Goal: Information Seeking & Learning: Learn about a topic

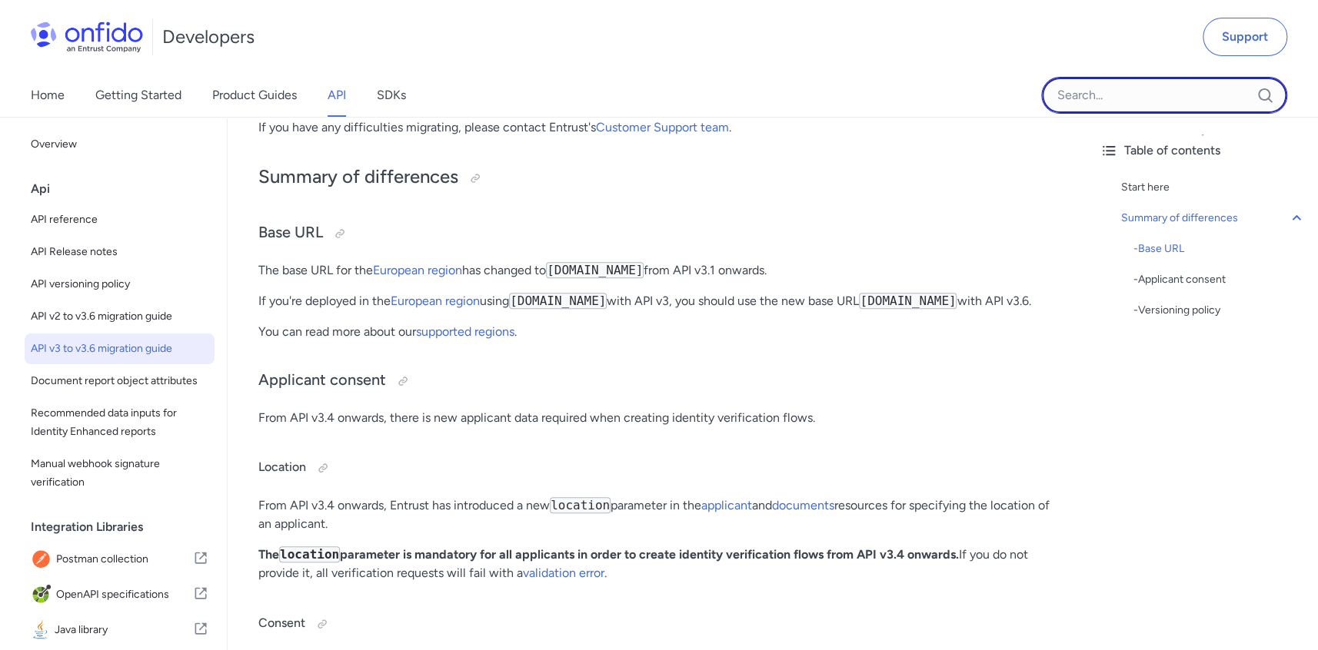
click at [1106, 104] on input "Onfido search input field" at bounding box center [1164, 95] width 246 height 37
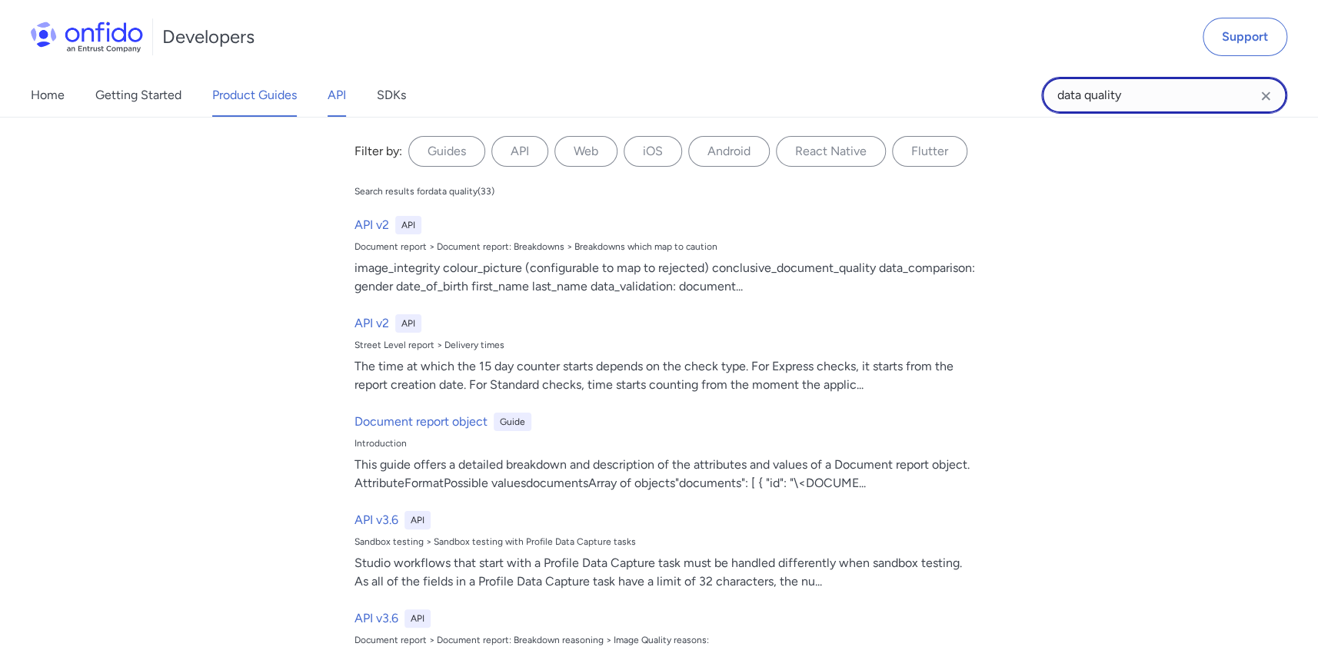
type input "data quality"
click at [247, 99] on link "Product Guides" at bounding box center [254, 95] width 85 height 43
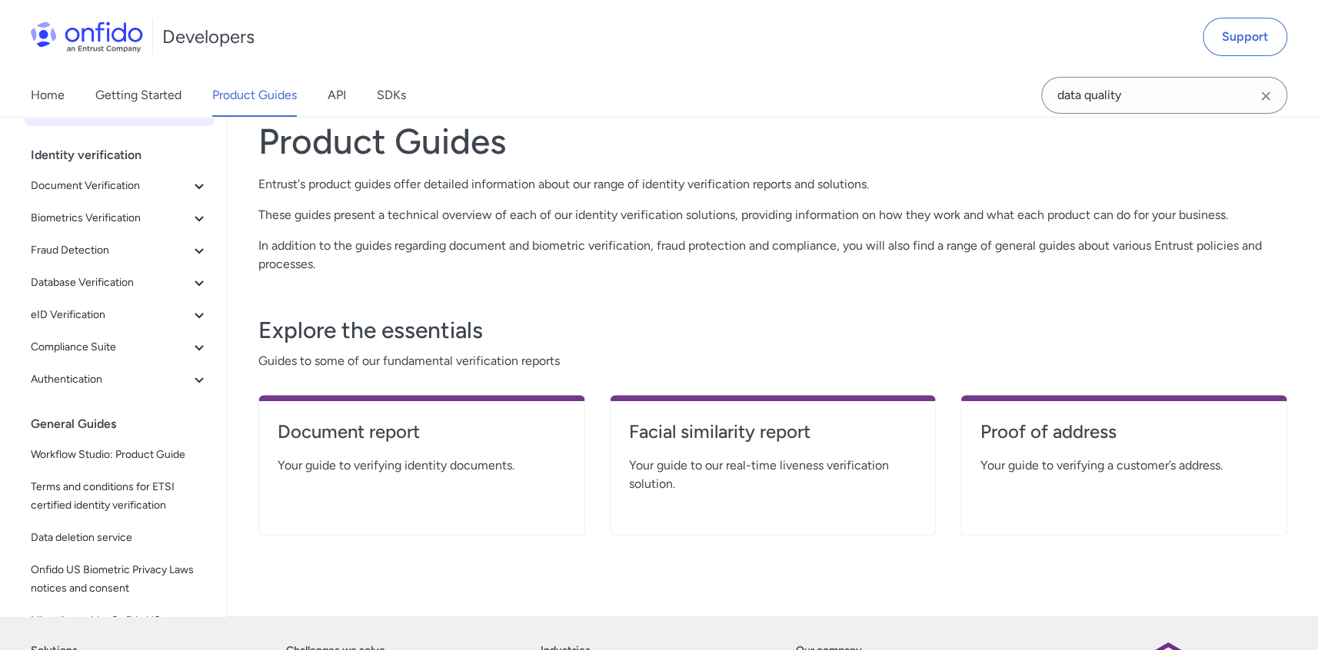
scroll to position [92, 0]
click at [141, 185] on span "Document Verification" at bounding box center [110, 185] width 159 height 18
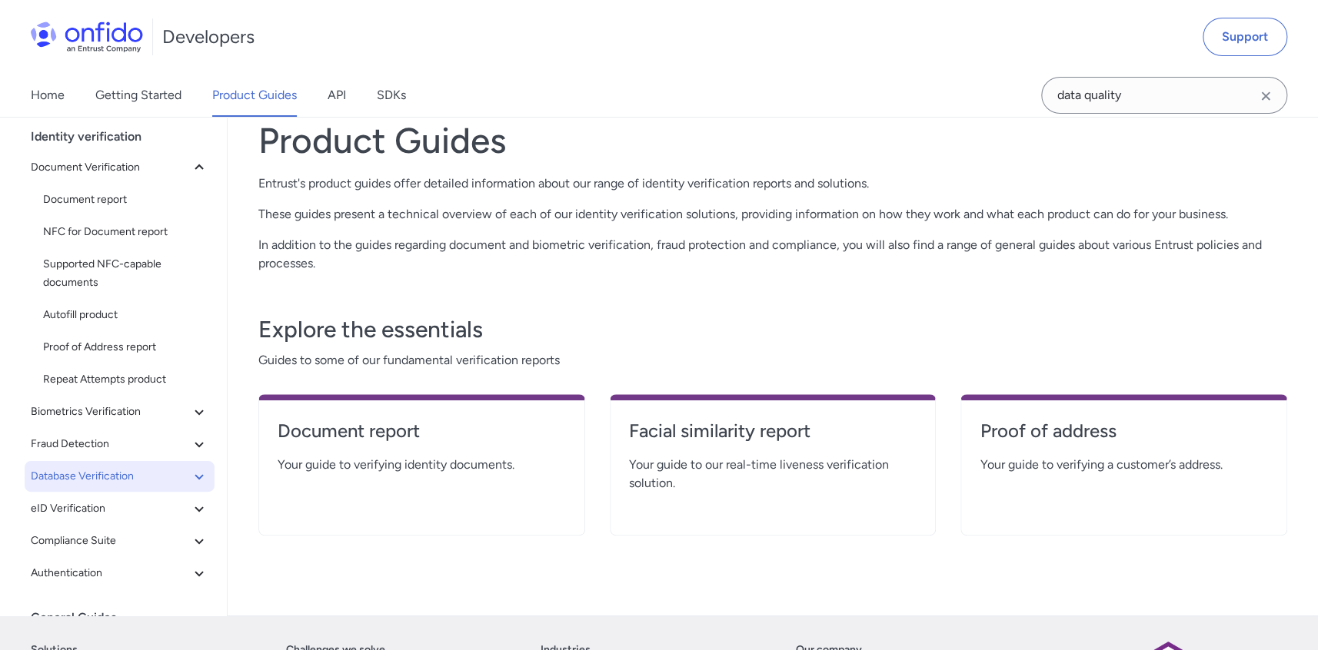
scroll to position [0, 0]
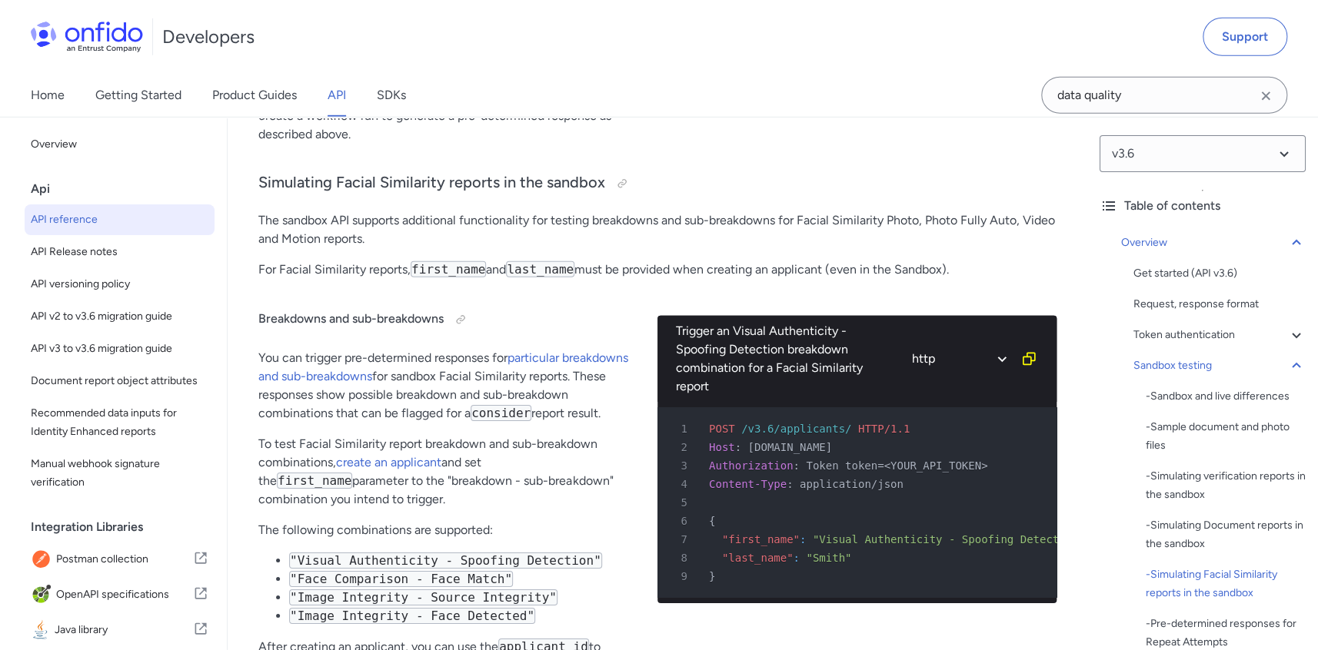
scroll to position [5852, 0]
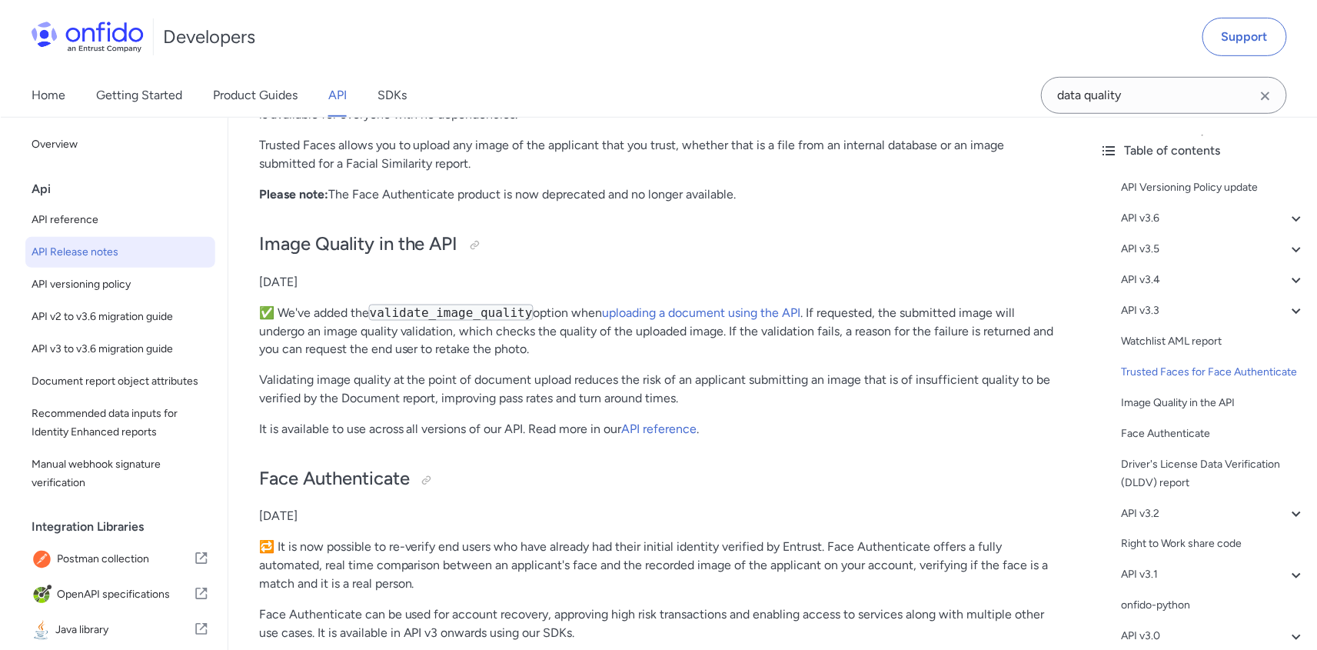
scroll to position [5031, 0]
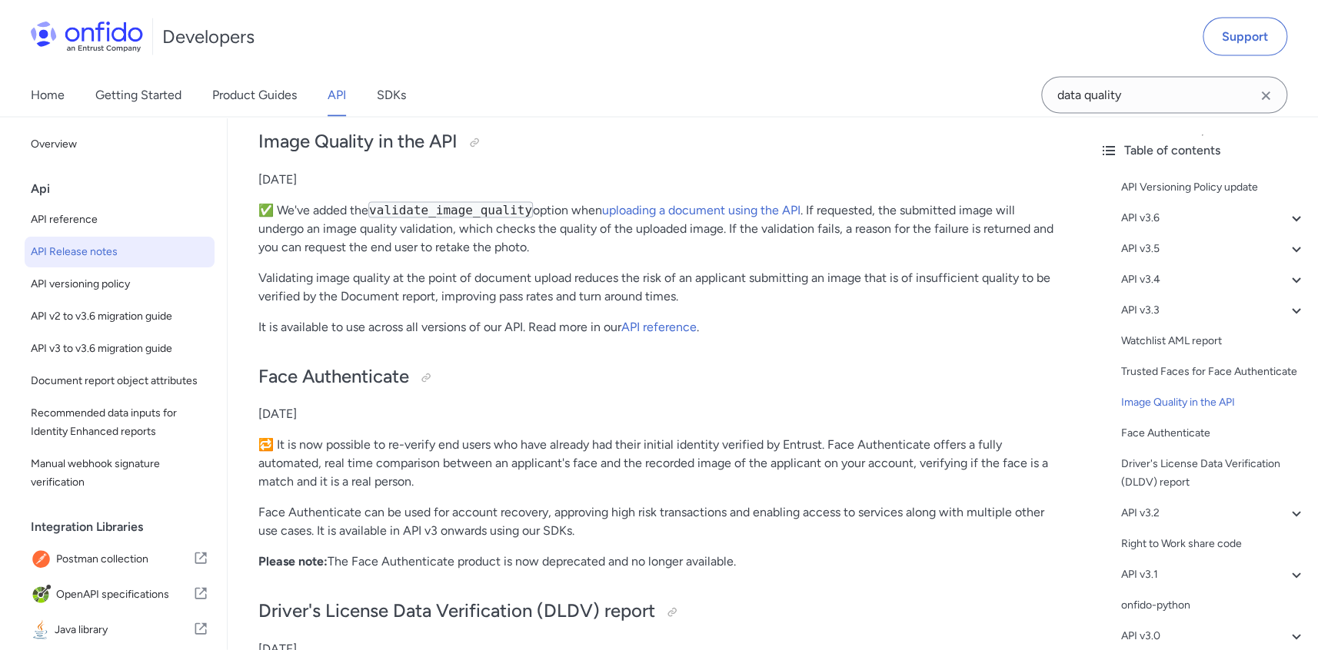
click at [574, 252] on p "✅ We've added the validate_image_quality option when uploading a document using…" at bounding box center [657, 228] width 798 height 55
click at [671, 325] on link "API reference" at bounding box center [658, 327] width 75 height 15
click at [474, 141] on div at bounding box center [474, 143] width 12 height 12
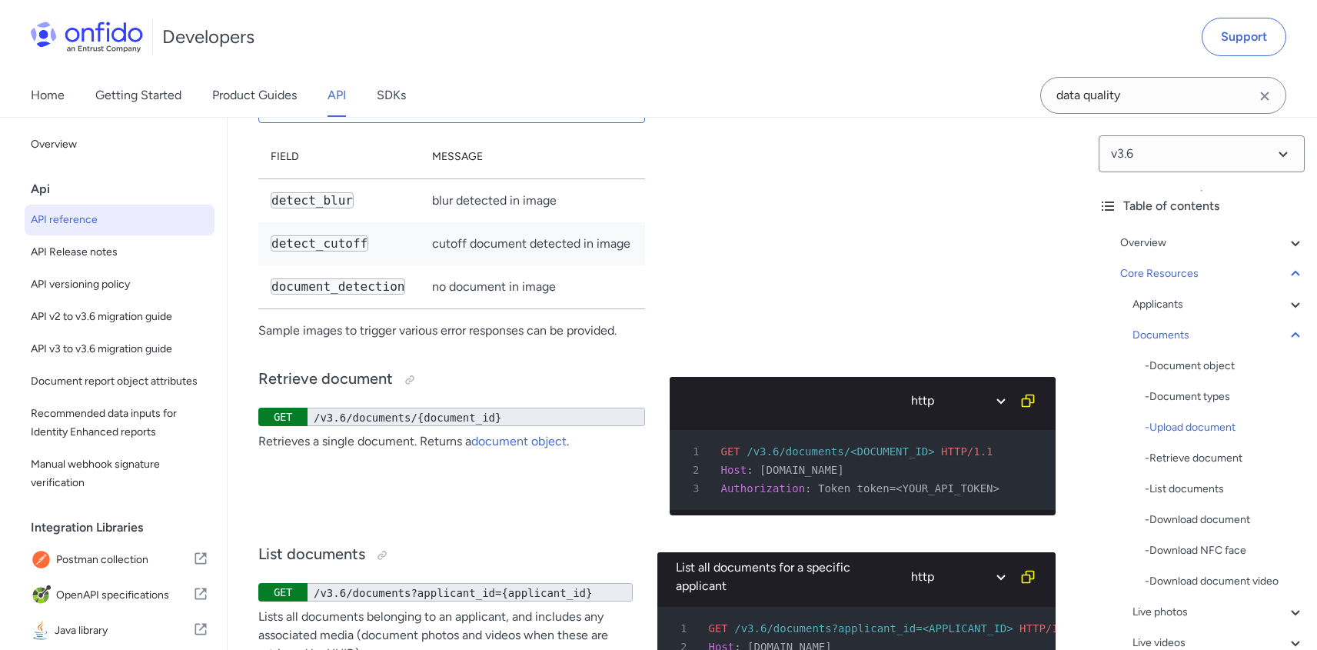
scroll to position [28355, 0]
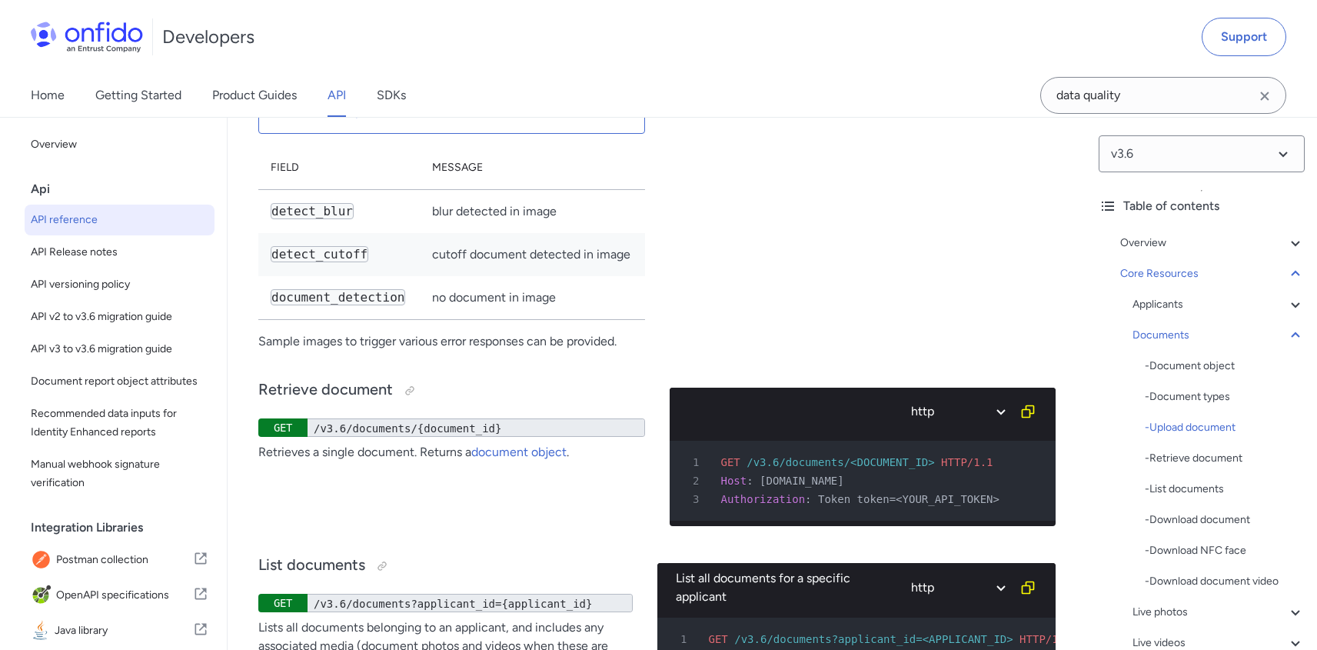
drag, startPoint x: 284, startPoint y: 256, endPoint x: 430, endPoint y: 254, distance: 145.3
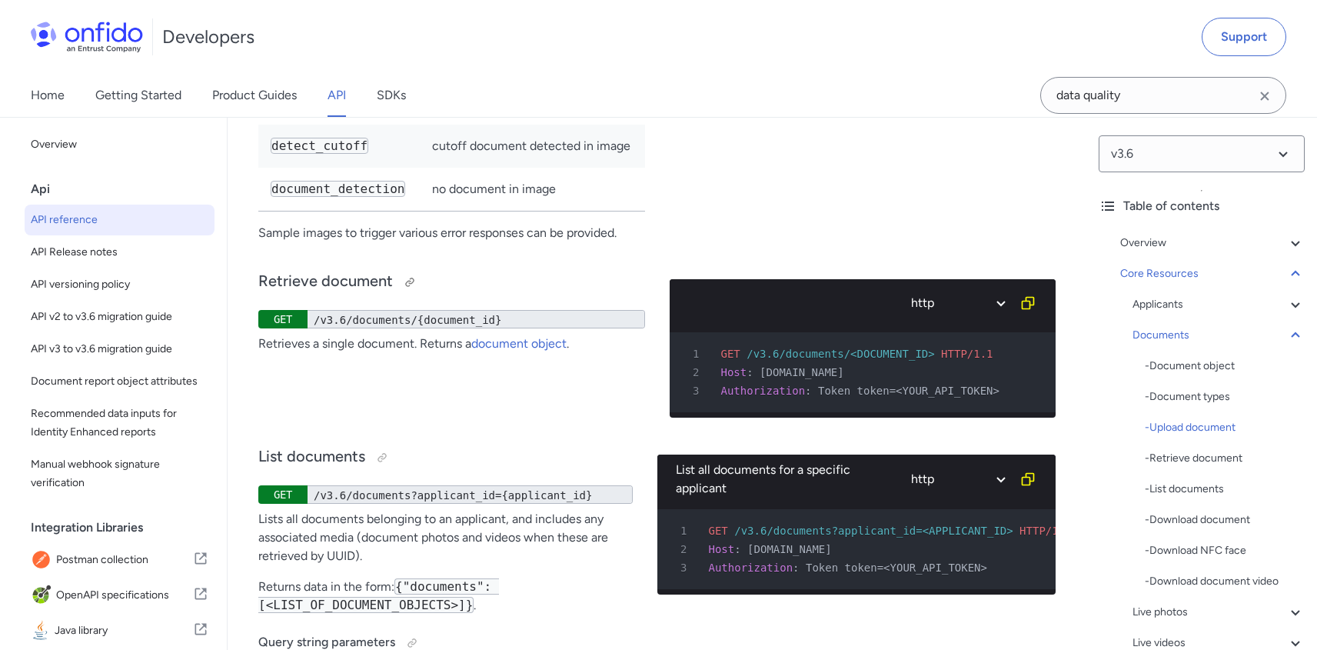
scroll to position [28464, 0]
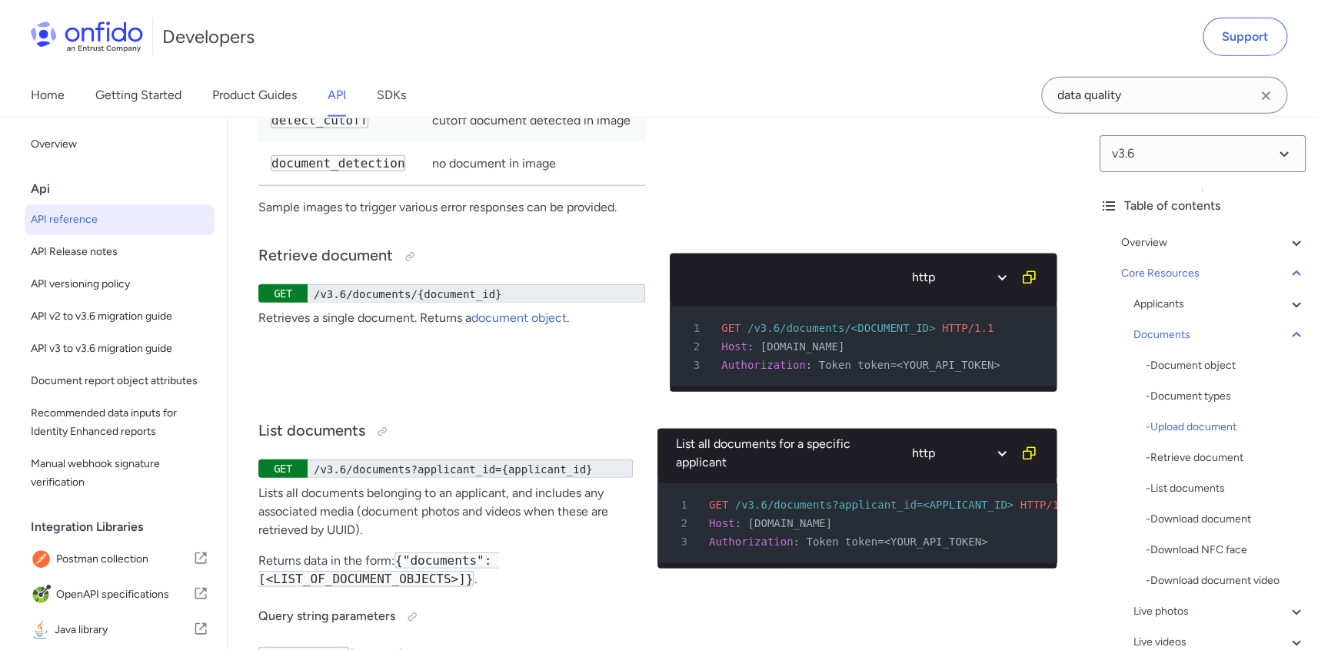
scroll to position [28496, 0]
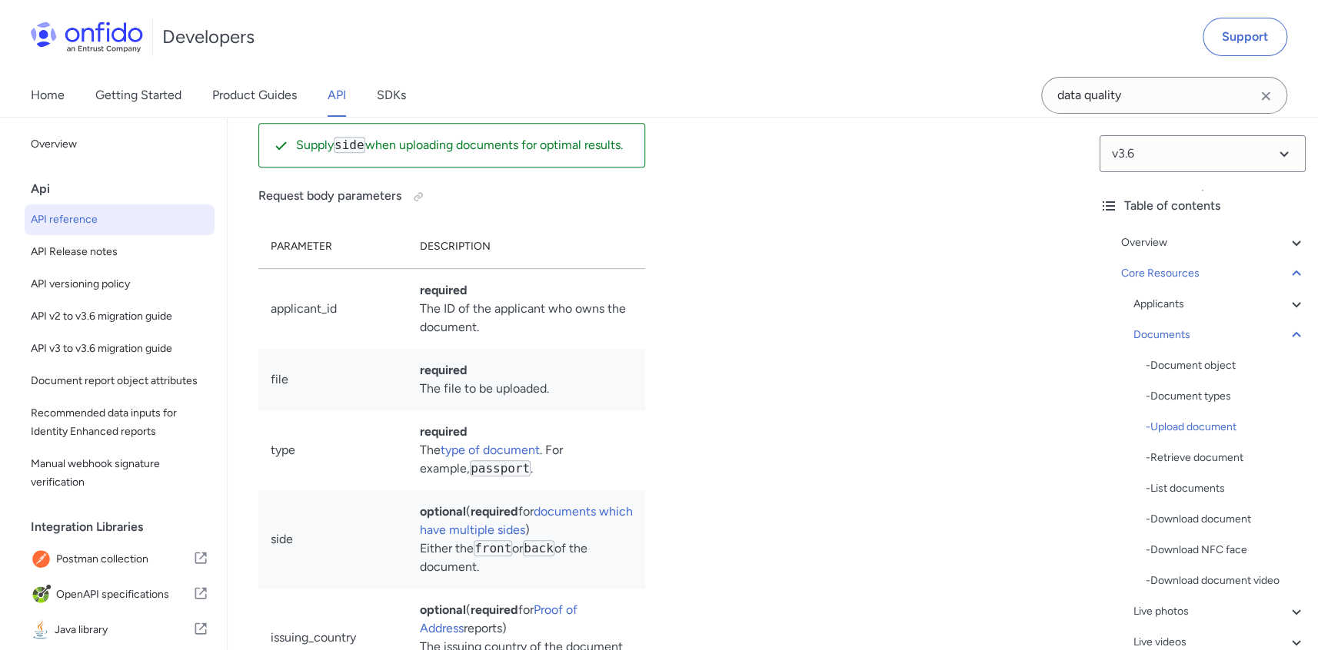
scroll to position [26336, 0]
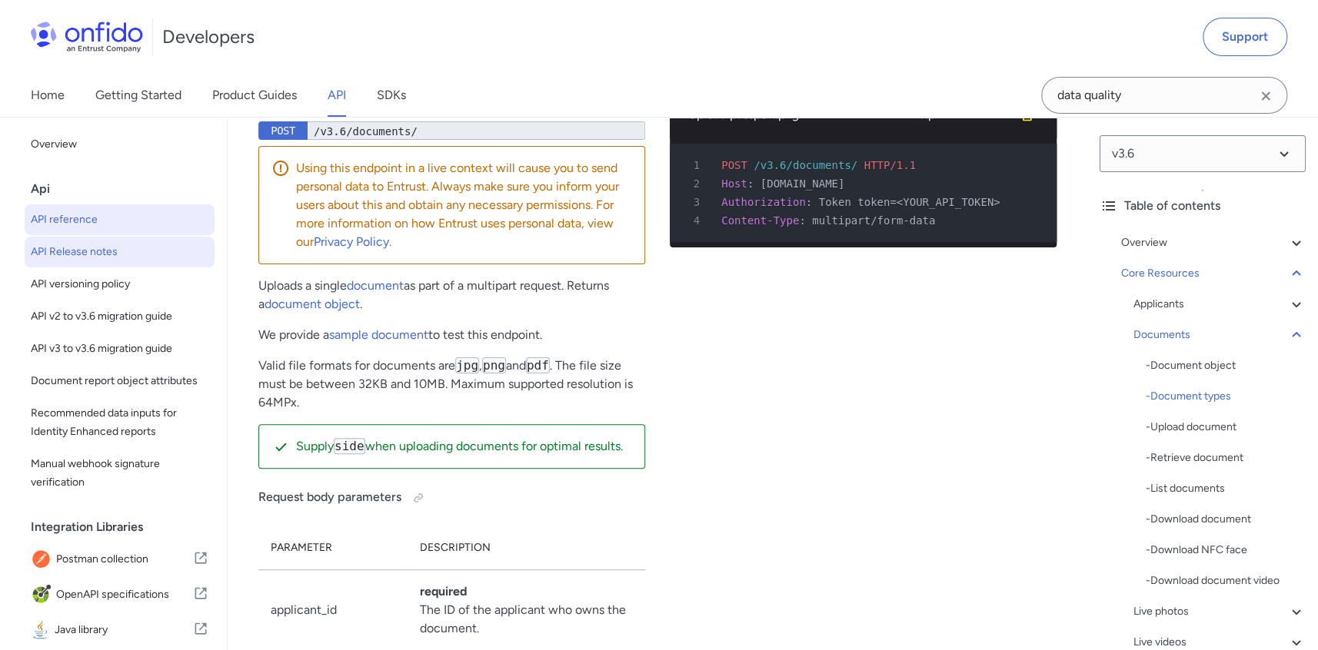
click at [105, 246] on span "API Release notes" at bounding box center [120, 252] width 178 height 18
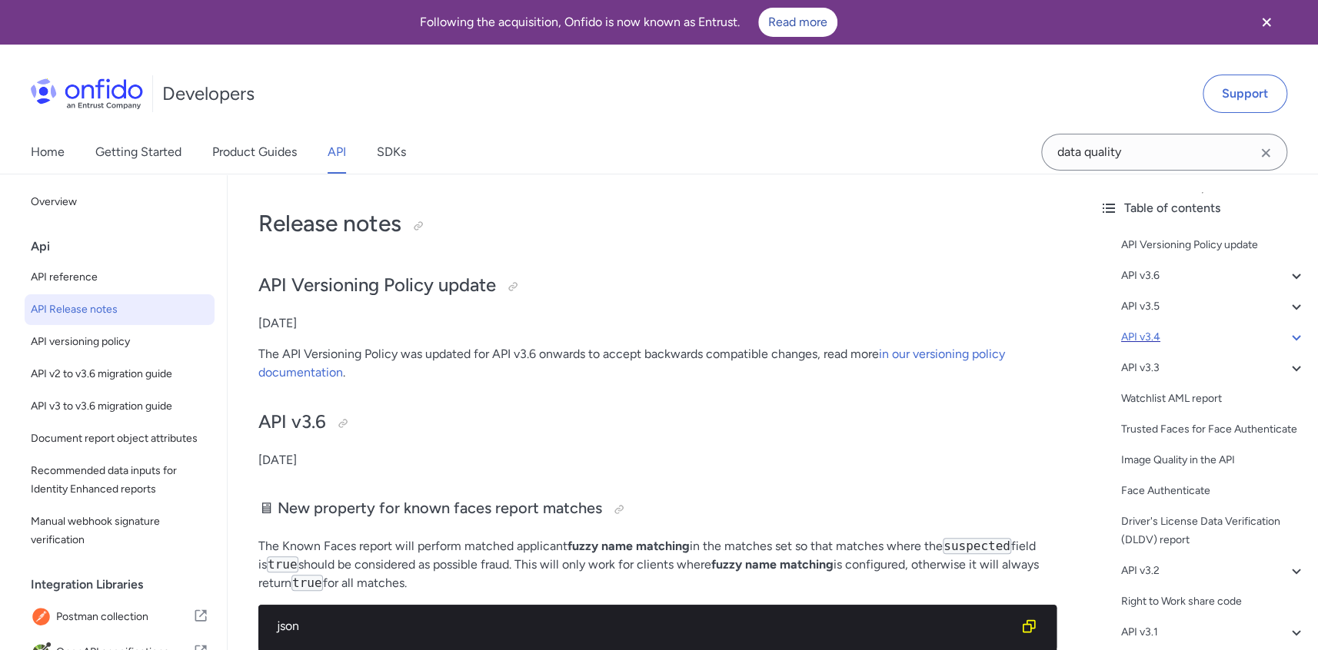
click at [1162, 336] on div "API v3.4" at bounding box center [1213, 337] width 185 height 18
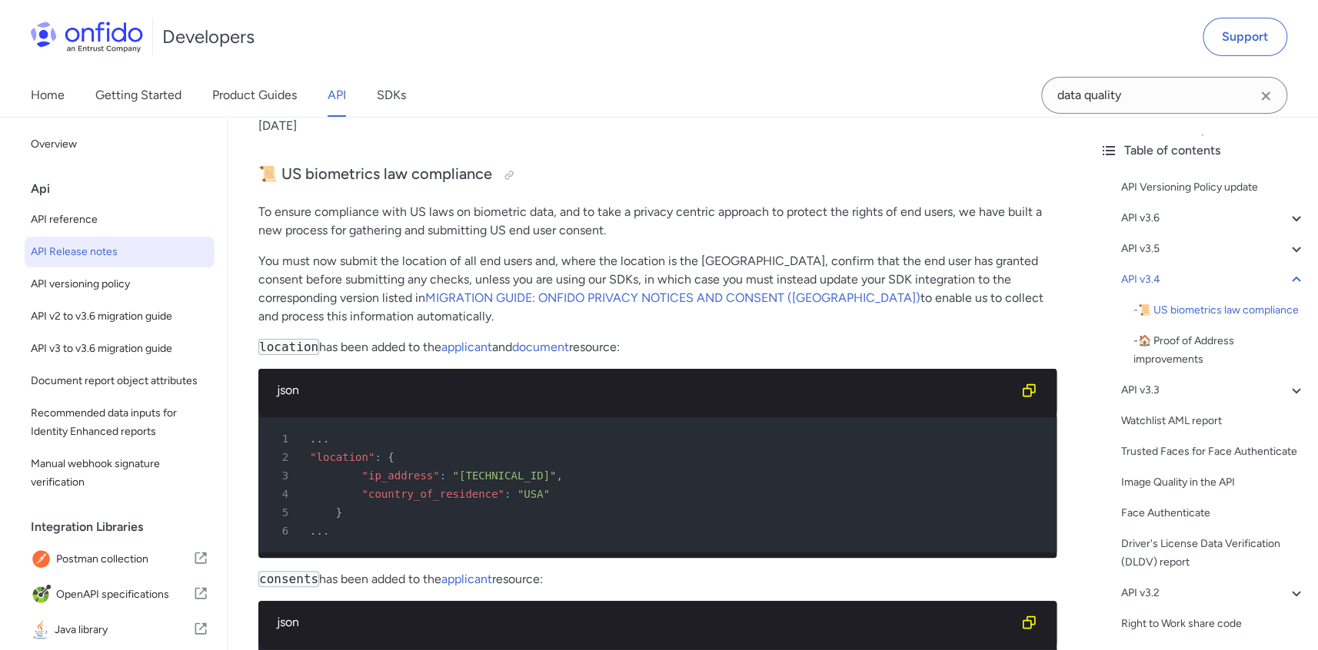
scroll to position [3251, 0]
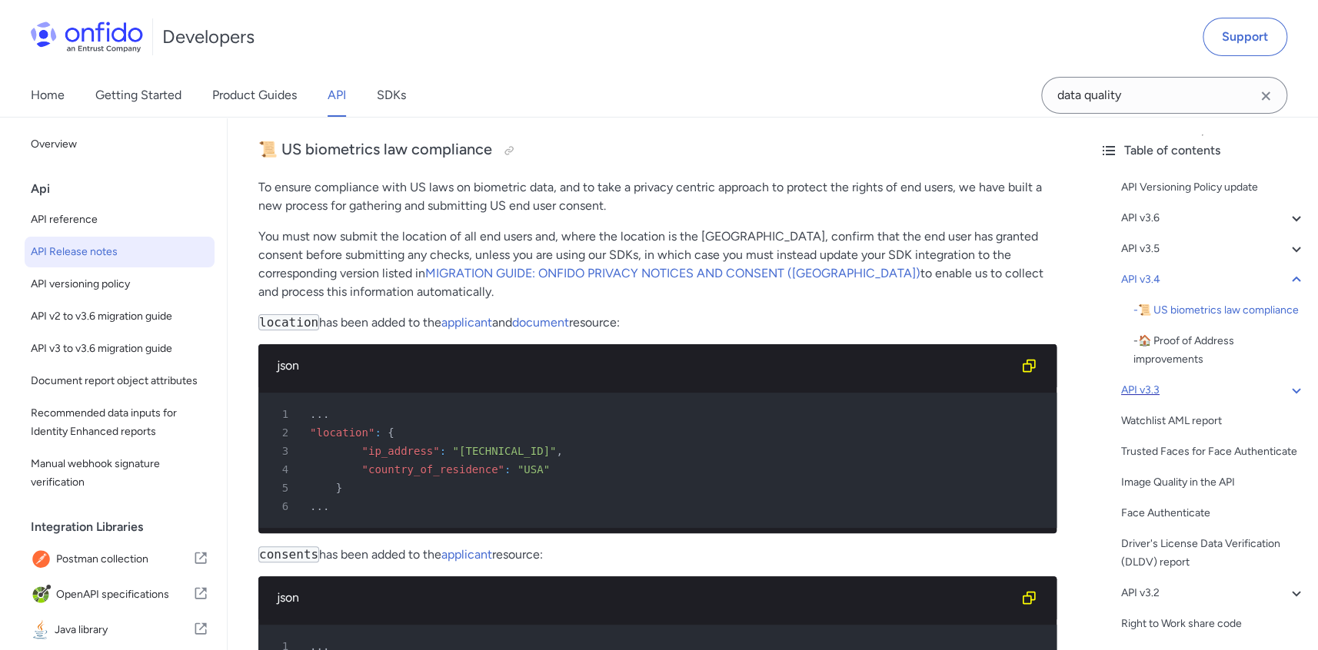
click at [1149, 392] on div "API v3.3" at bounding box center [1213, 390] width 185 height 18
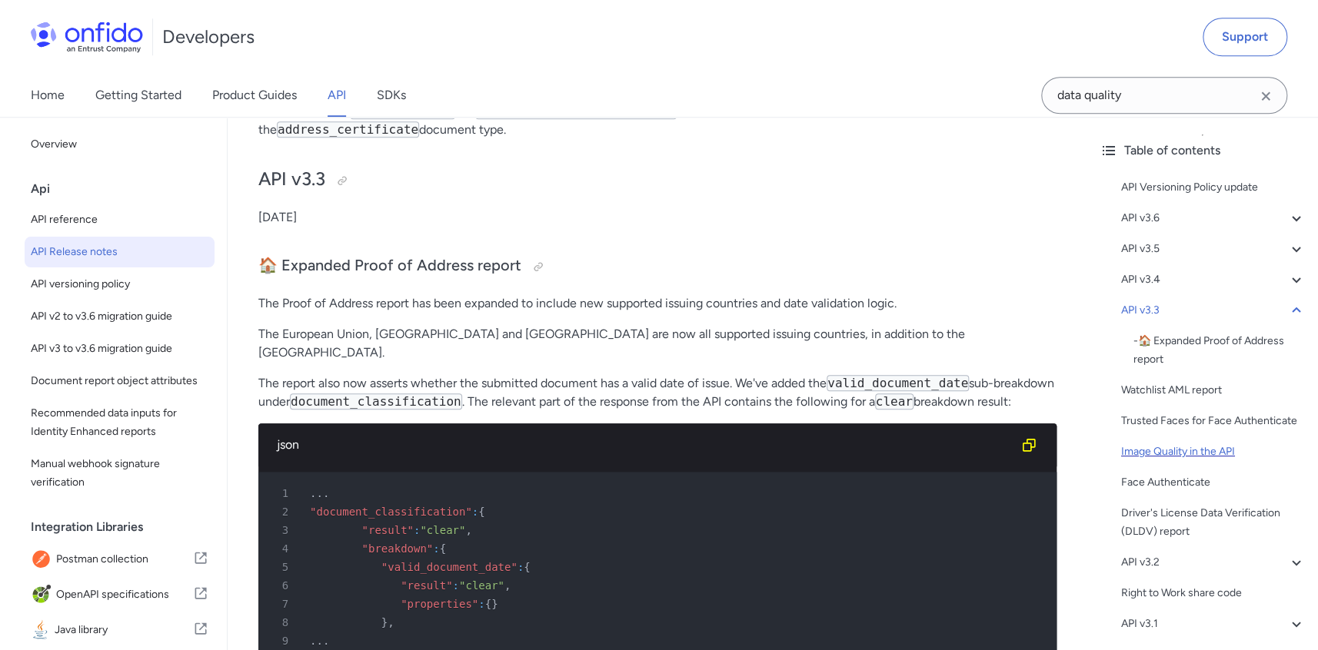
click at [1187, 453] on div "Image Quality in the API" at bounding box center [1213, 452] width 185 height 18
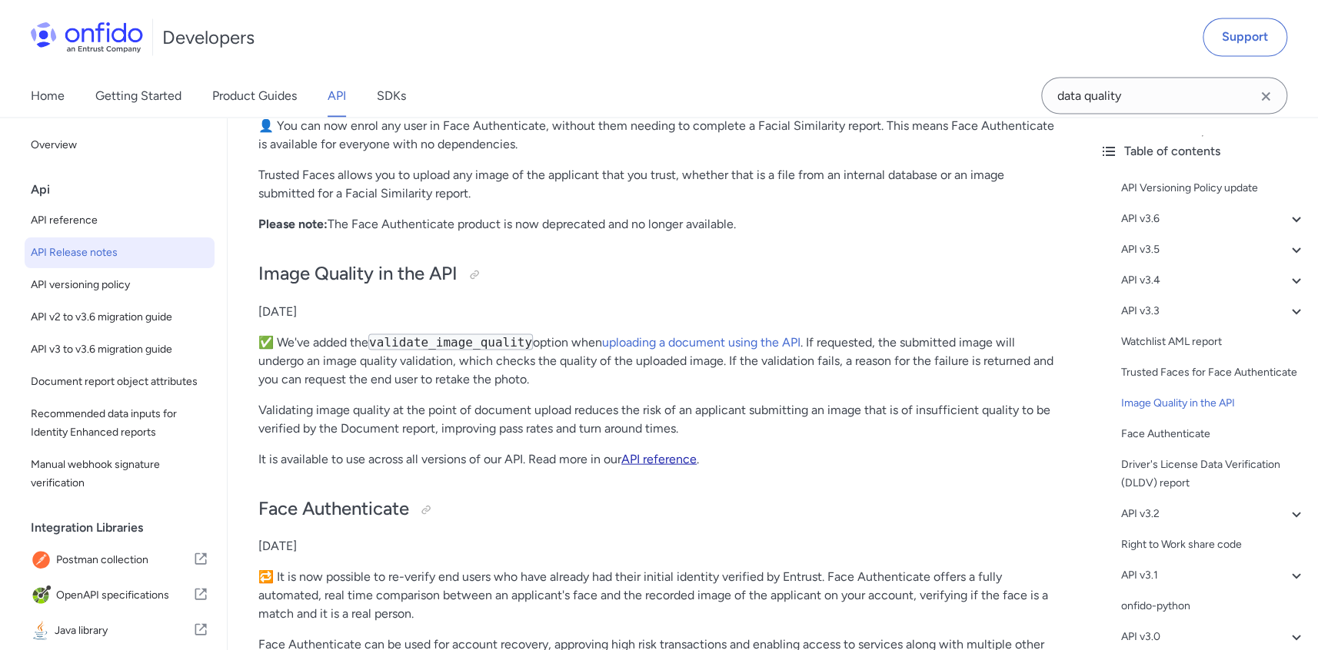
scroll to position [4895, 0]
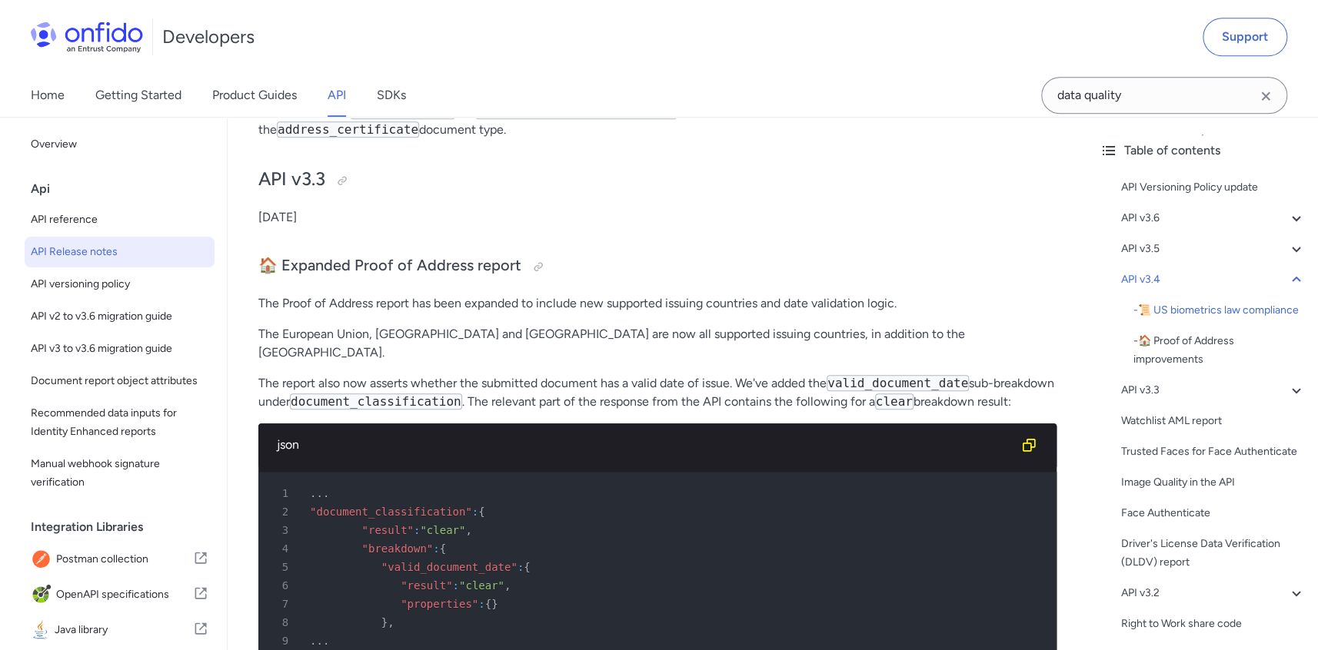
scroll to position [3251, 0]
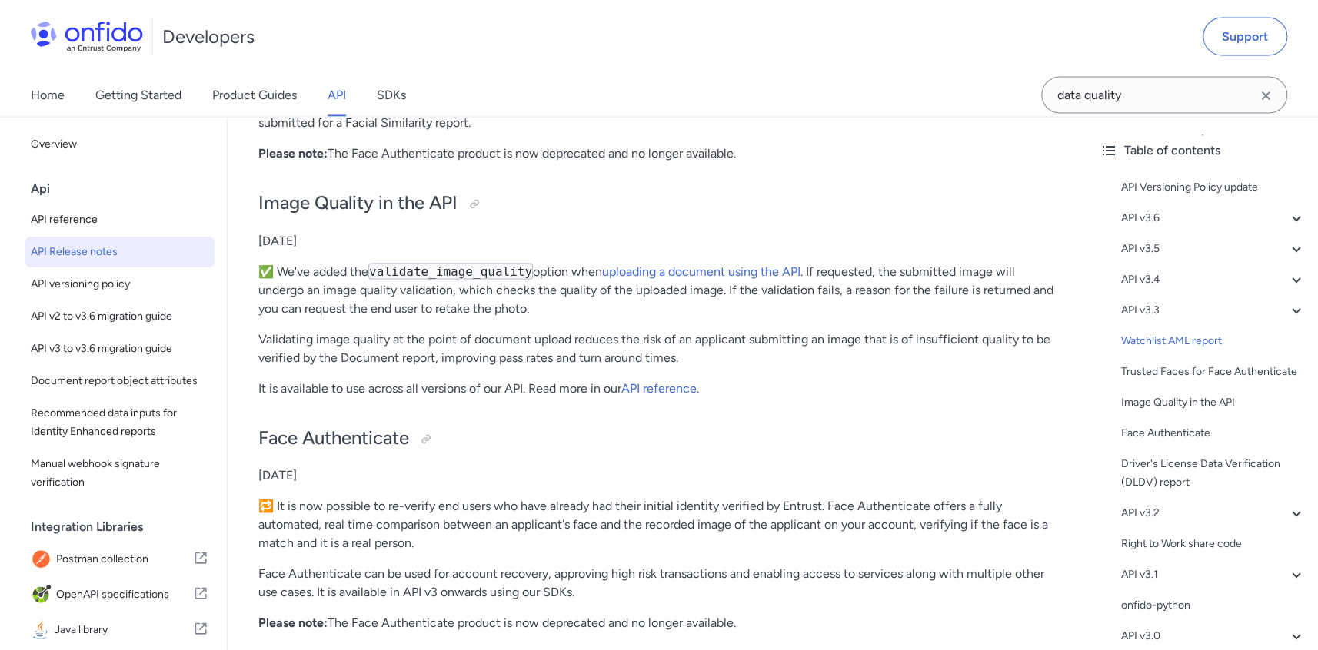
scroll to position [4974, 0]
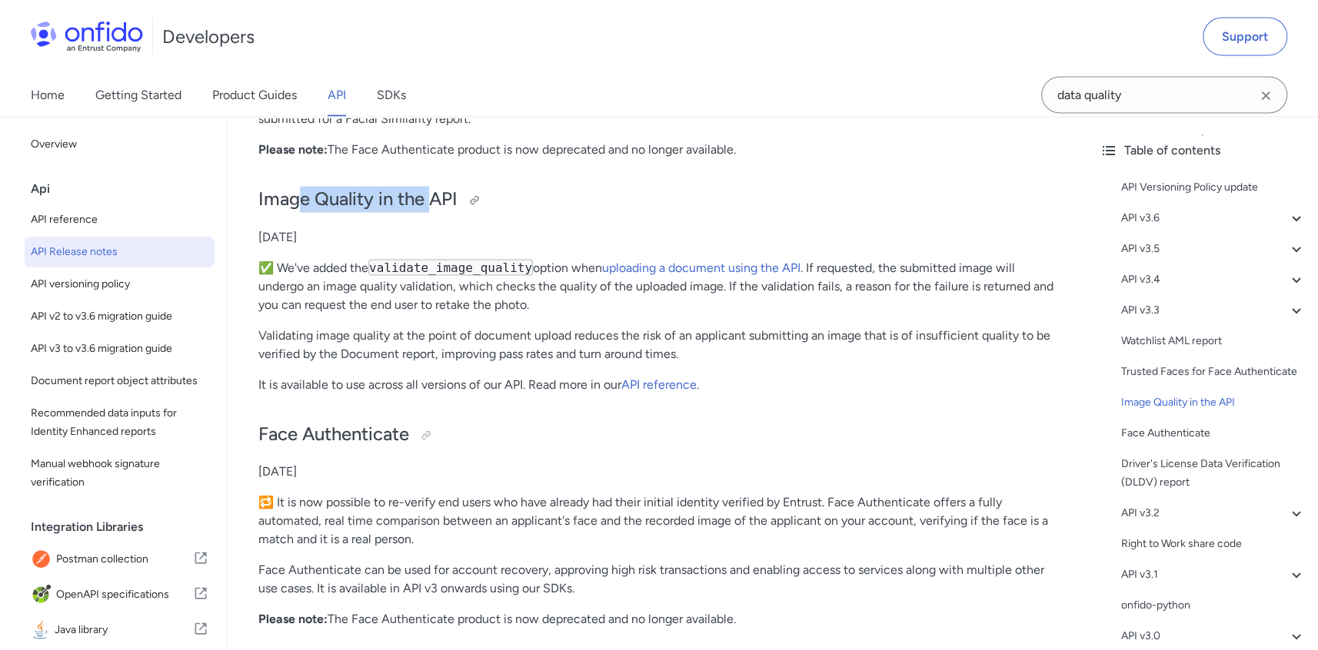
drag, startPoint x: 295, startPoint y: 208, endPoint x: 432, endPoint y: 201, distance: 137.0
click at [432, 201] on h2 "Image Quality in the API" at bounding box center [657, 200] width 798 height 26
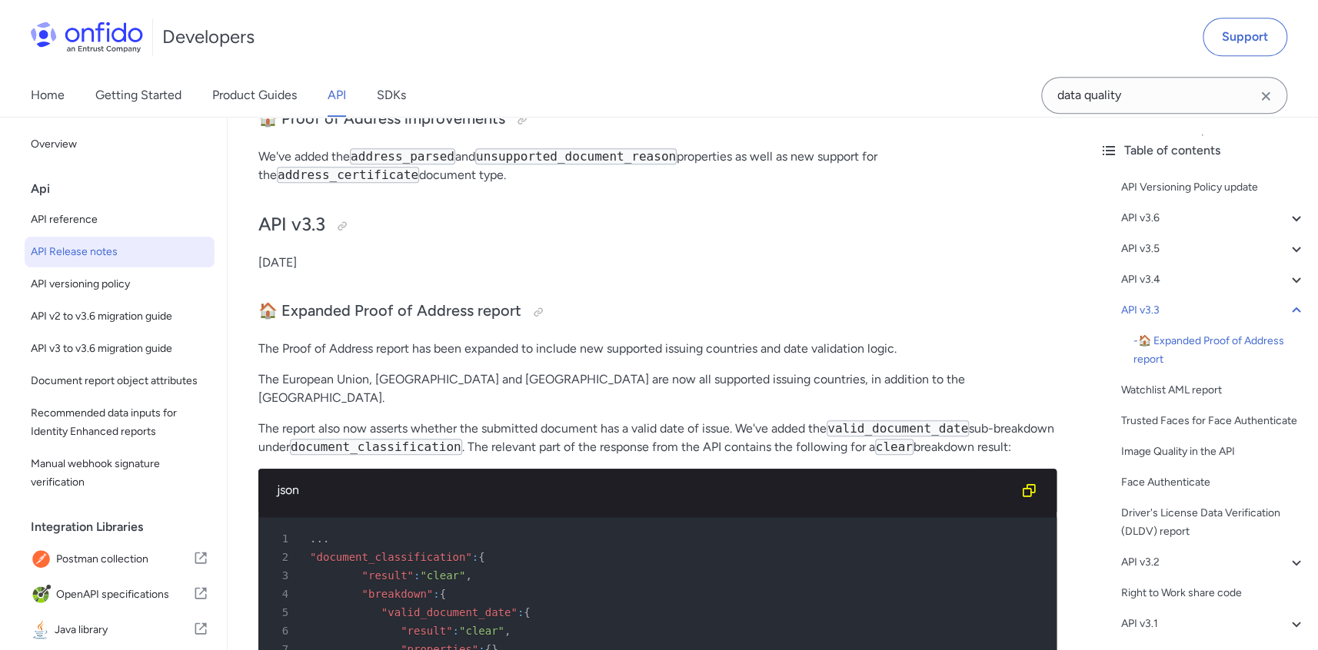
scroll to position [3993, 0]
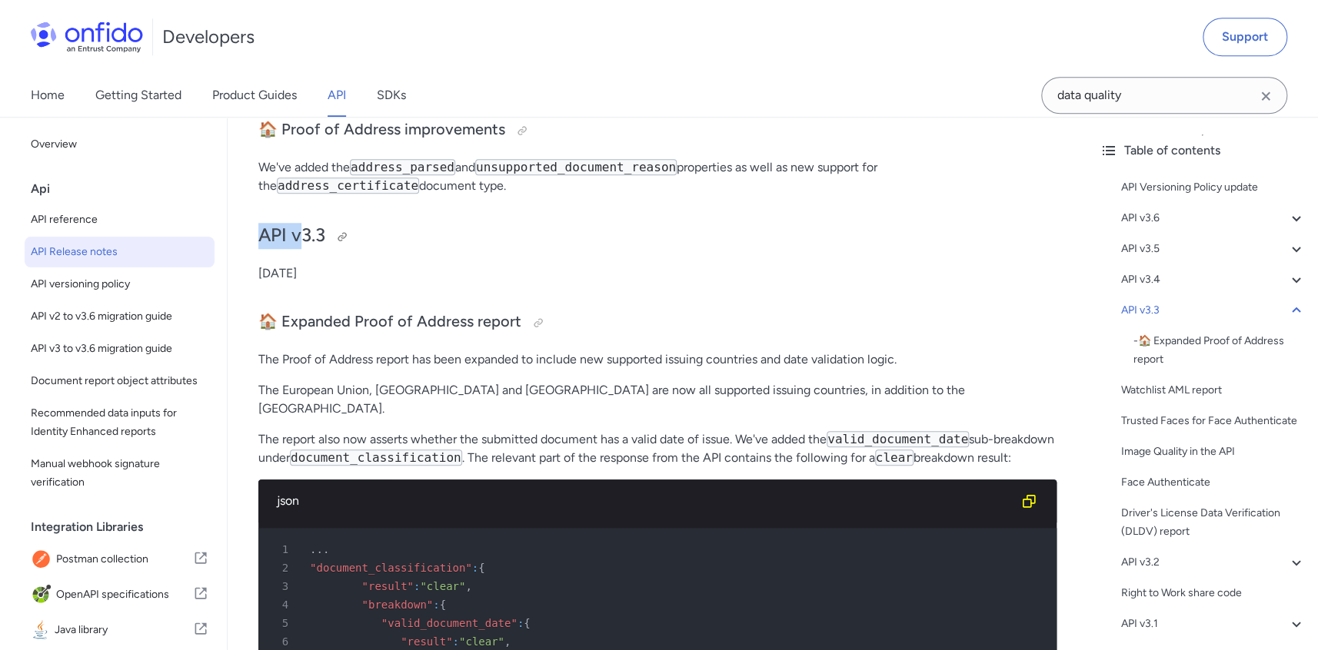
drag, startPoint x: 264, startPoint y: 235, endPoint x: 302, endPoint y: 237, distance: 37.7
click at [302, 237] on h2 "API v3.3" at bounding box center [657, 236] width 798 height 26
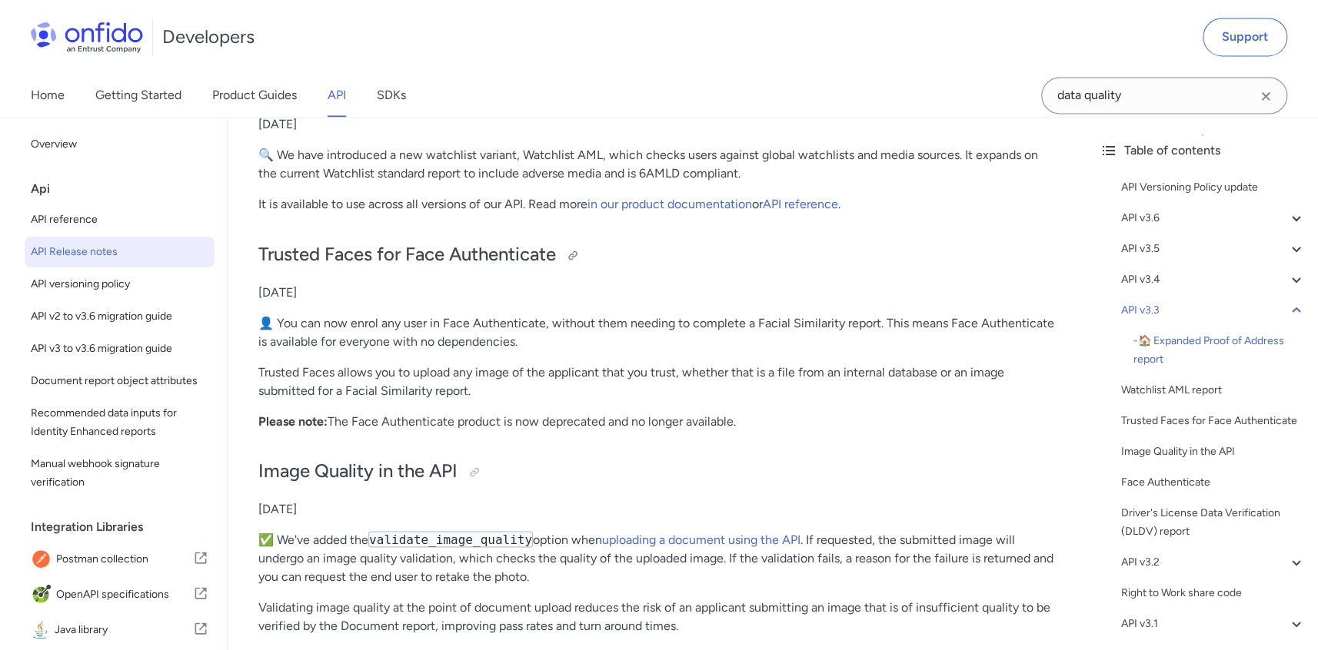
scroll to position [4843, 0]
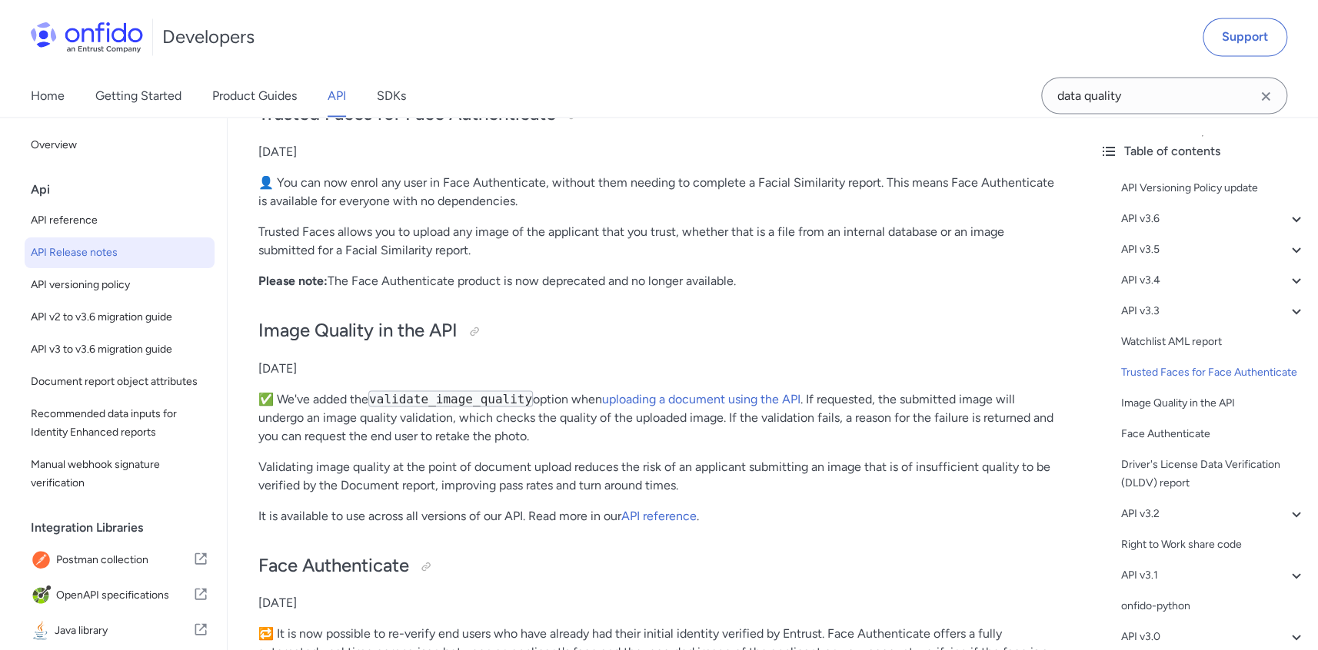
scroll to position [3251, 0]
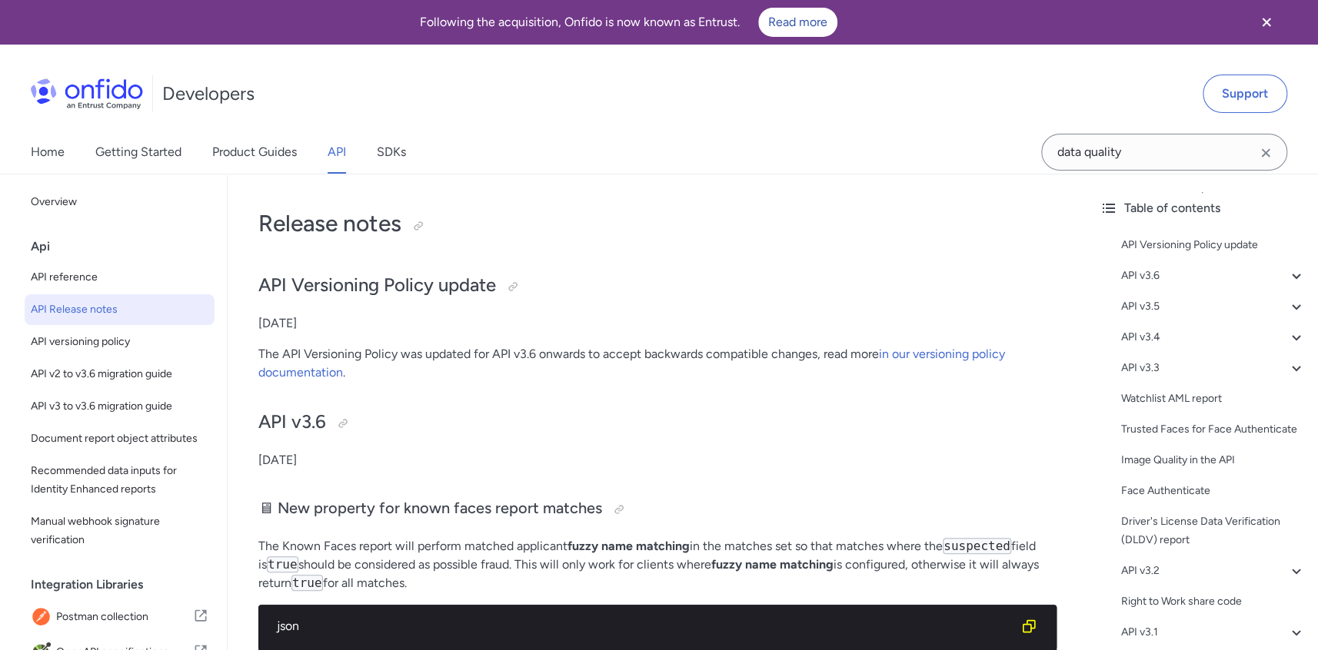
select select "http"
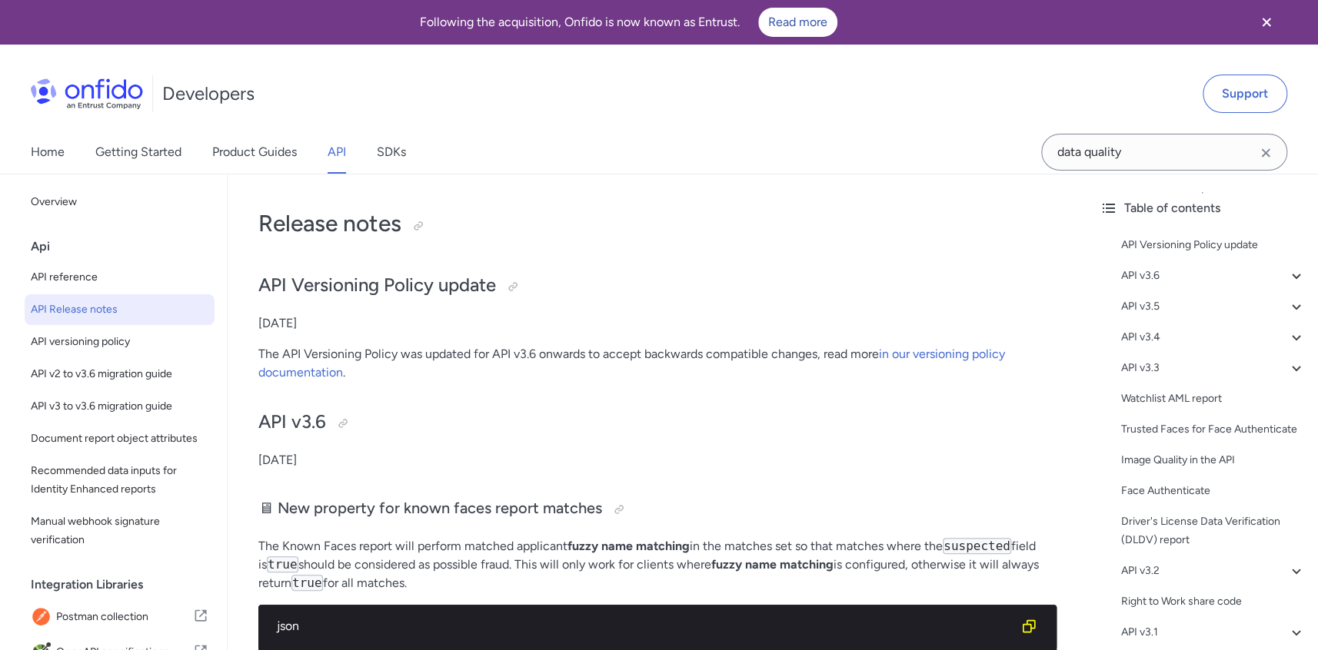
select select "http"
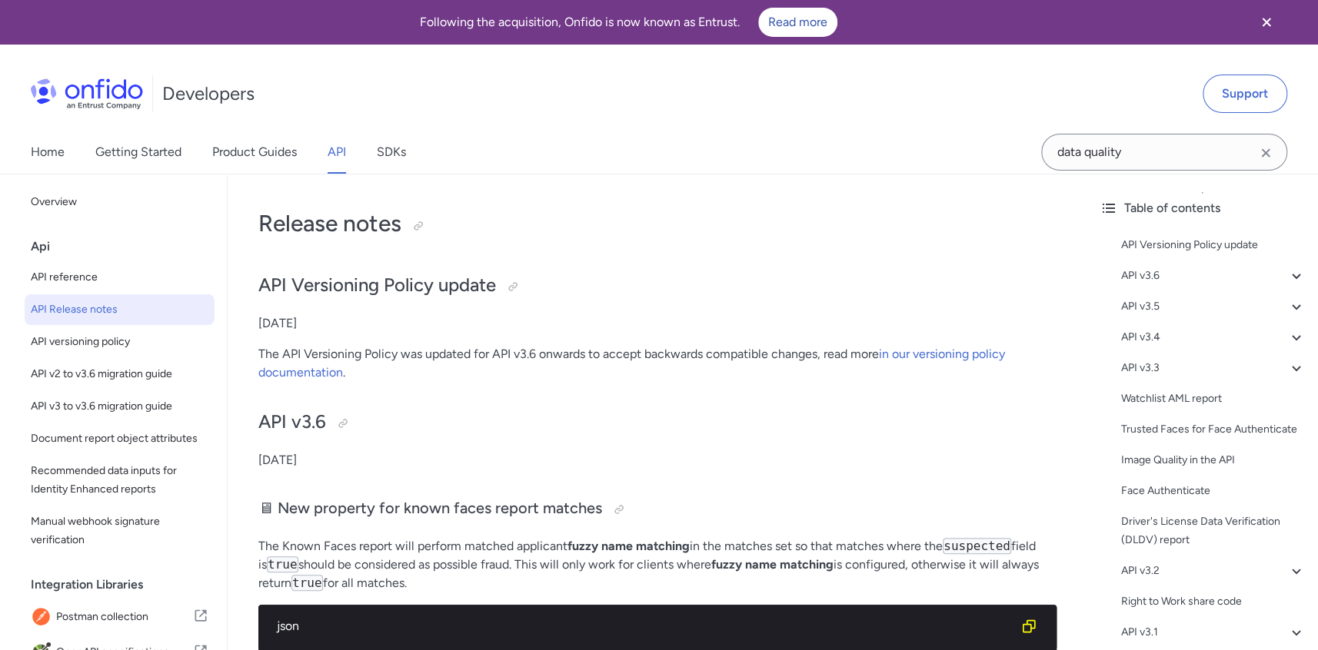
select select "http"
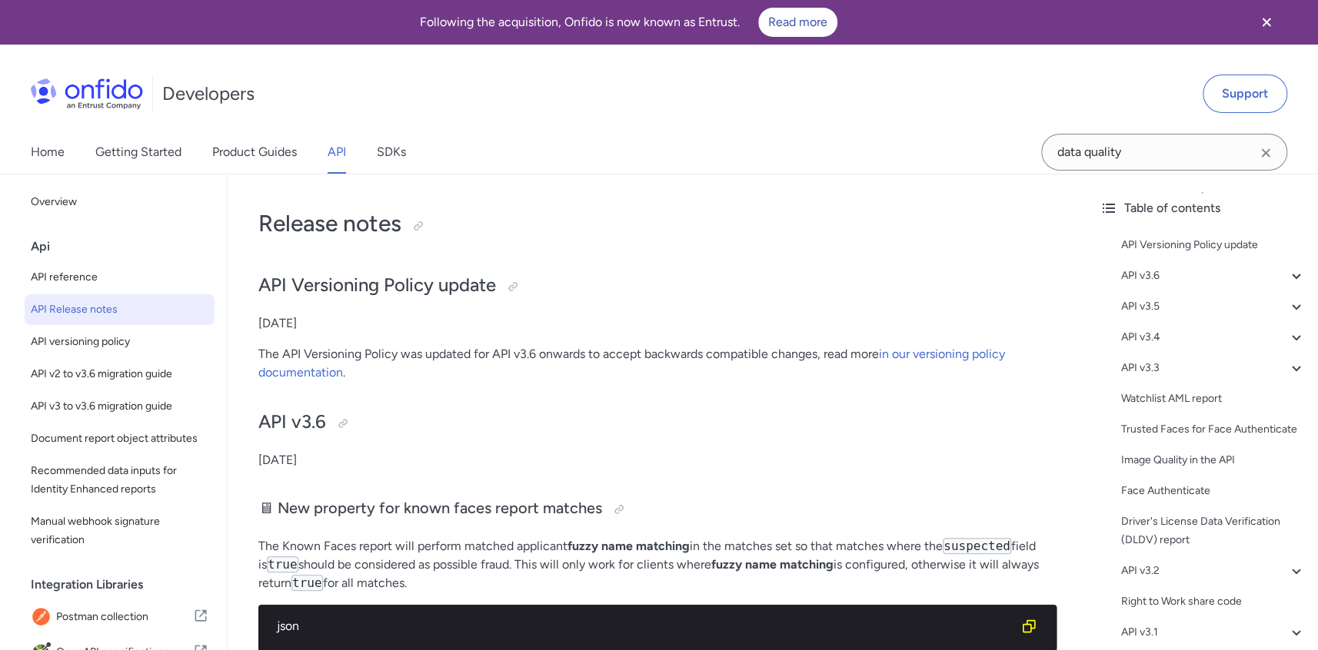
select select "http"
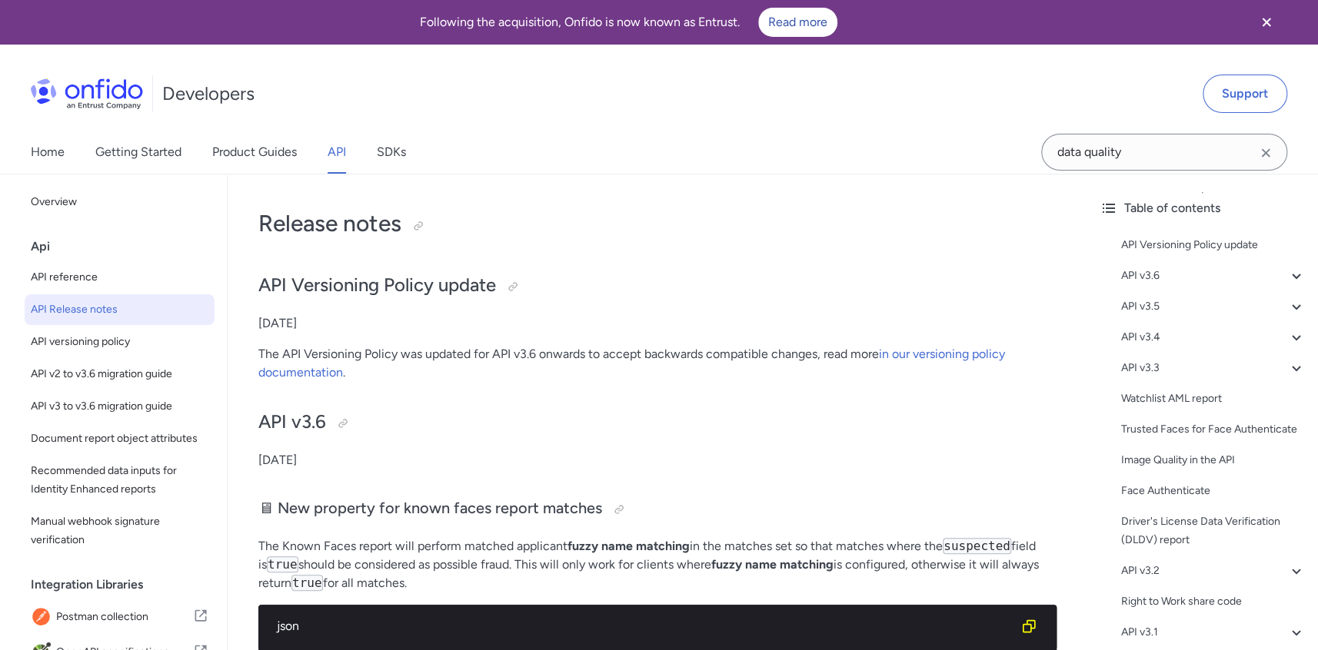
select select "http"
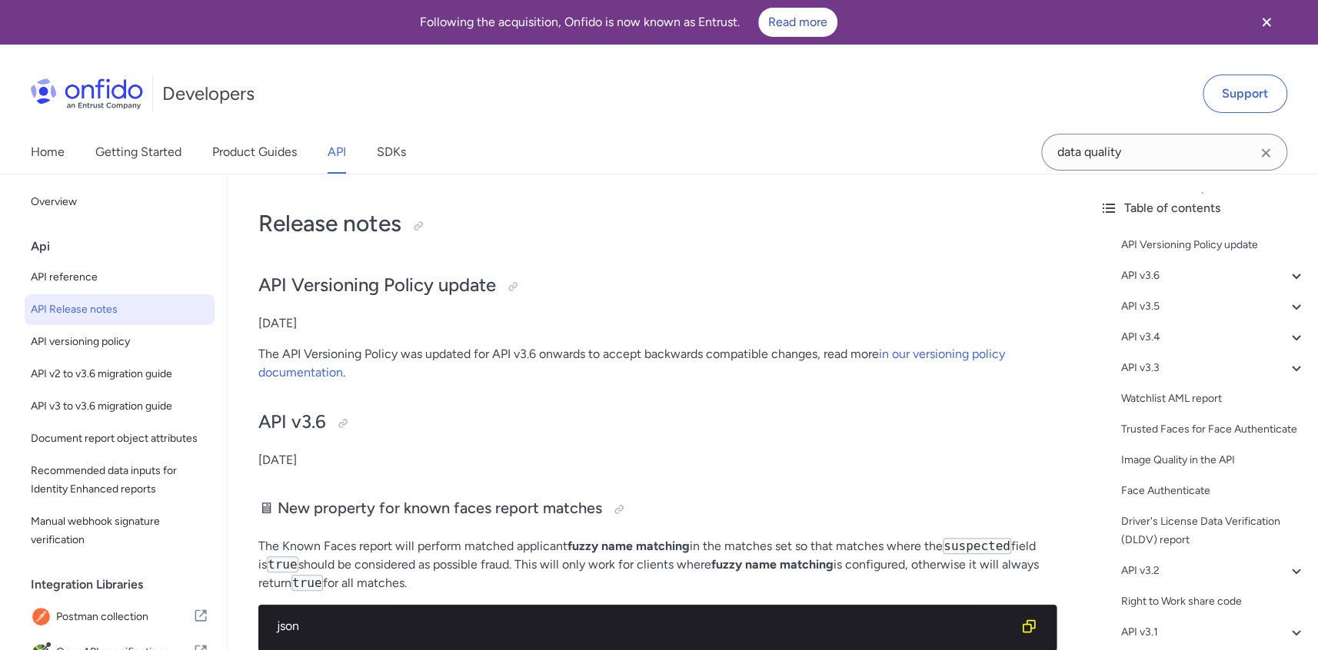
select select "http"
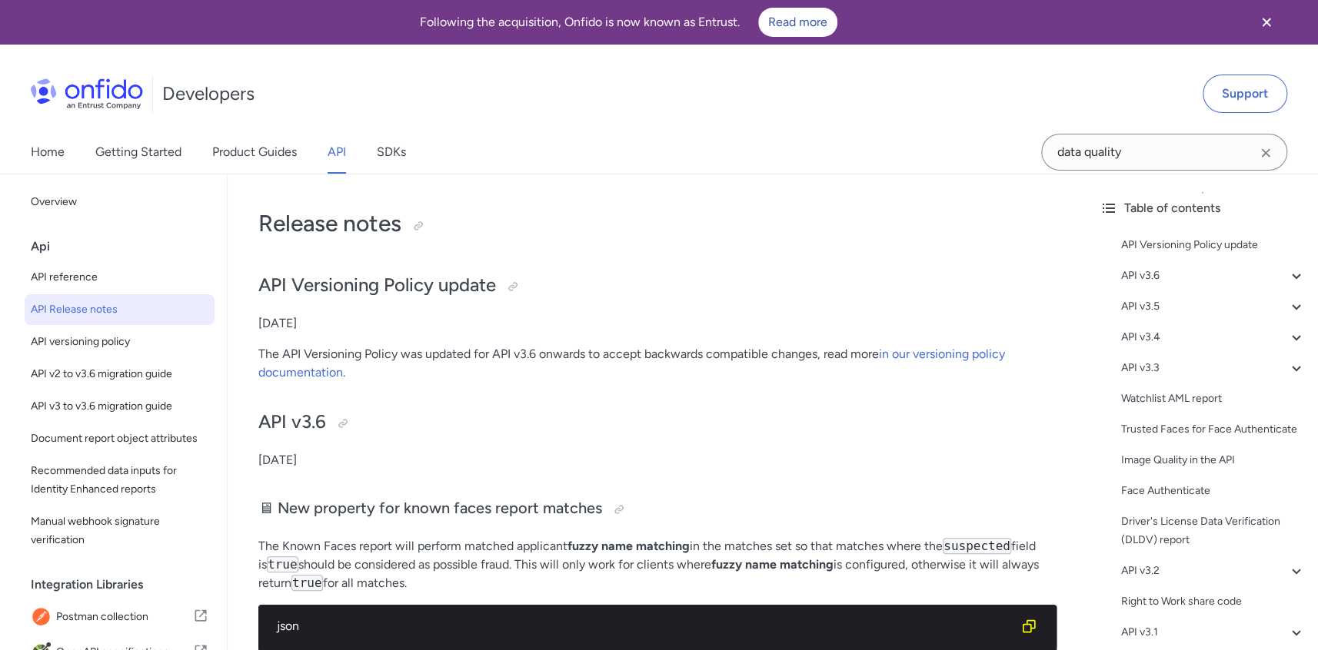
select select "http"
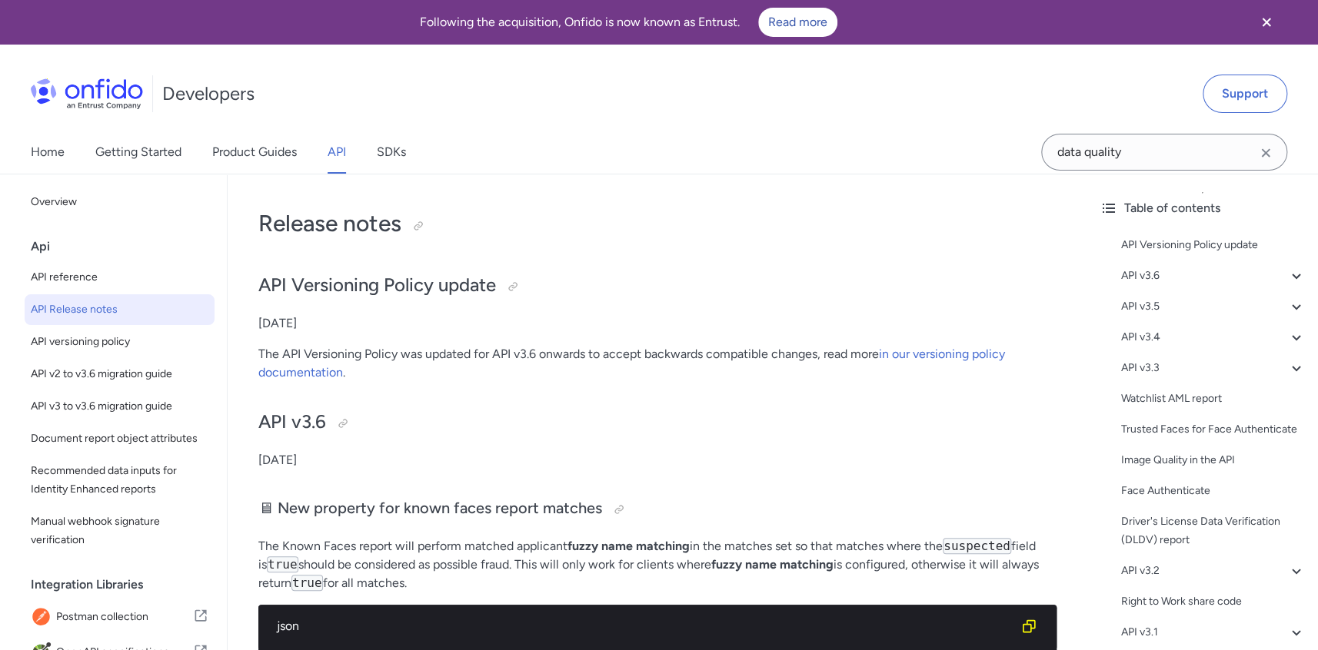
select select "http"
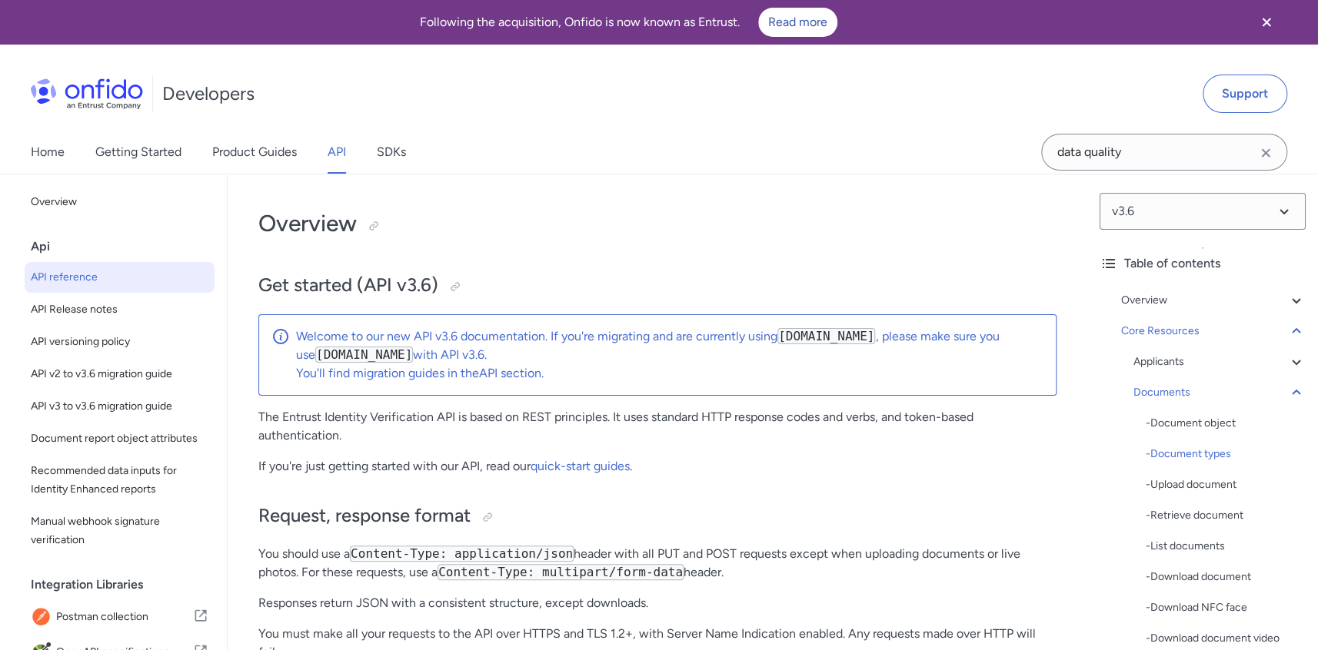
scroll to position [26336, 0]
